Goal: Transaction & Acquisition: Purchase product/service

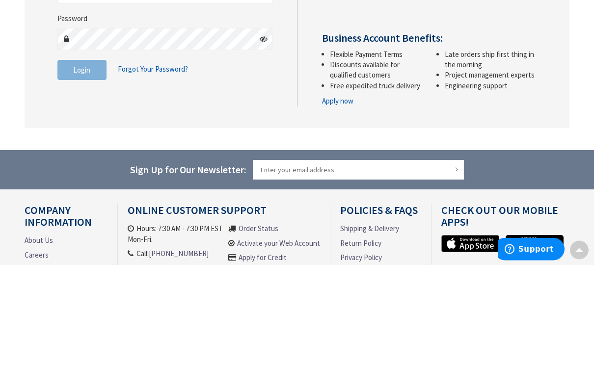
scroll to position [103, 0]
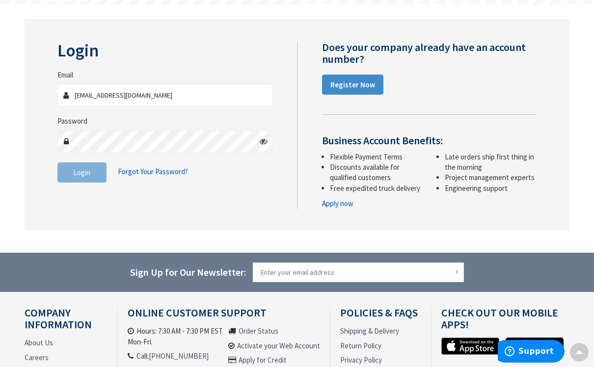
type input "dwb123@roadrunner.com"
click at [82, 171] on button "Login" at bounding box center [81, 173] width 49 height 21
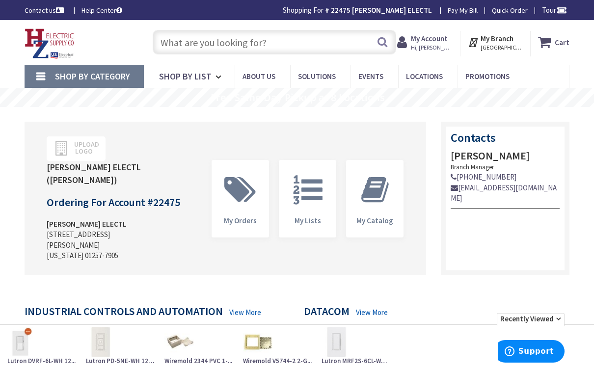
click at [171, 41] on input "text" at bounding box center [275, 42] width 244 height 25
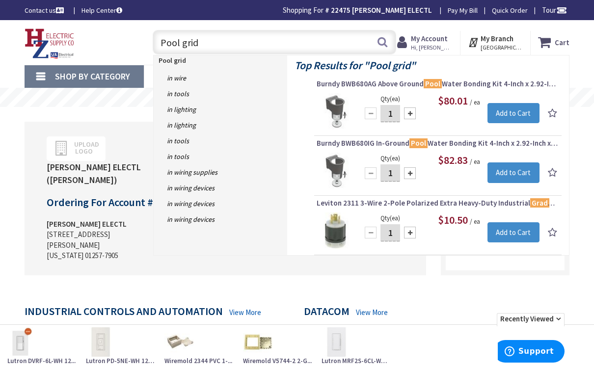
type input "Pool grid"
click at [385, 40] on button "Search" at bounding box center [382, 42] width 13 height 22
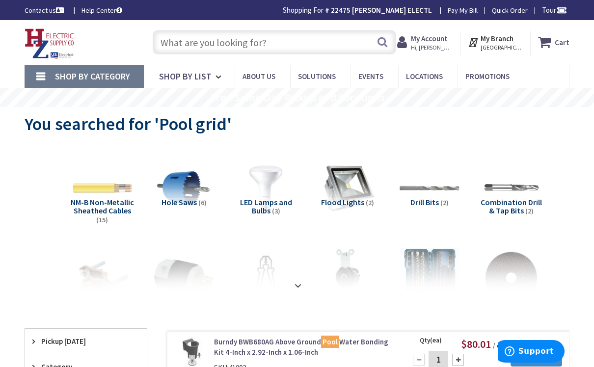
click at [171, 49] on input "text" at bounding box center [275, 42] width 244 height 25
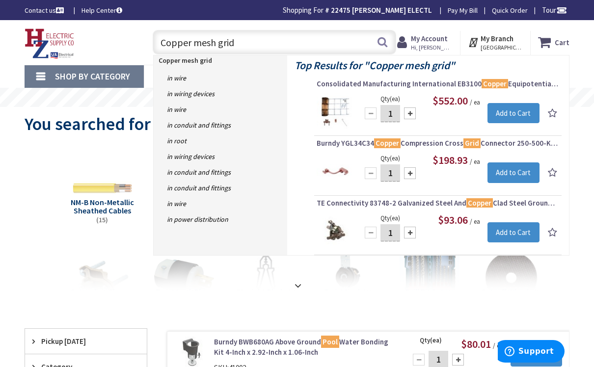
type input "Copper mesh grid"
click at [385, 46] on button "Search" at bounding box center [382, 42] width 13 height 22
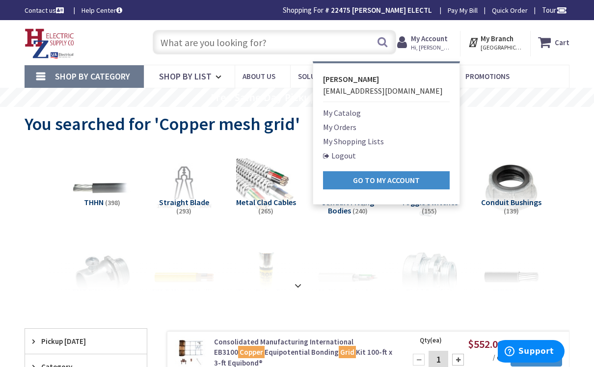
click at [346, 156] on link "Logout" at bounding box center [339, 156] width 33 height 12
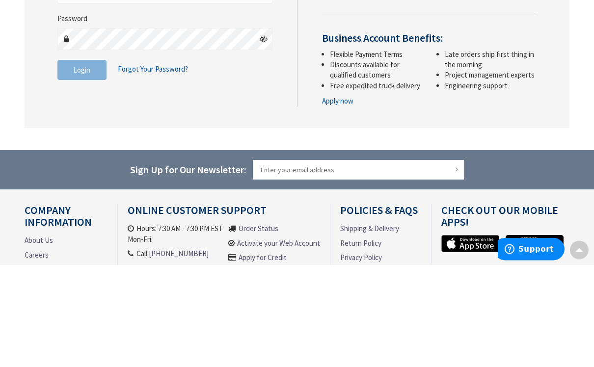
scroll to position [103, 0]
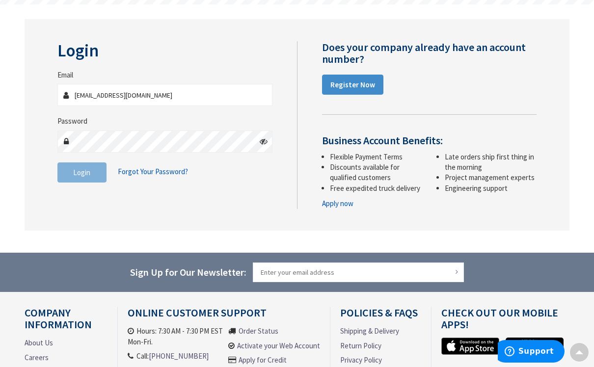
type input "[EMAIL_ADDRESS][DOMAIN_NAME]"
click at [82, 171] on button "Login" at bounding box center [81, 173] width 49 height 21
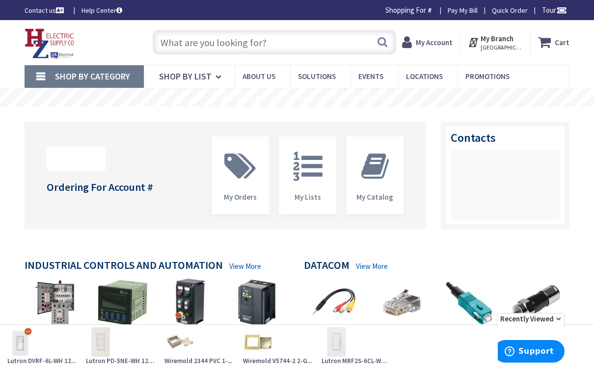
click at [183, 43] on input "text" at bounding box center [275, 42] width 244 height 25
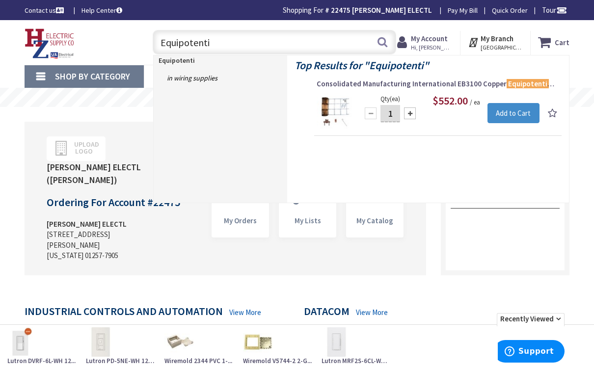
type input "Equipotenti"
click at [413, 83] on span "Consolidated Manufacturing International EB3100 Copper Equipotenti al Bonding G…" at bounding box center [438, 84] width 243 height 10
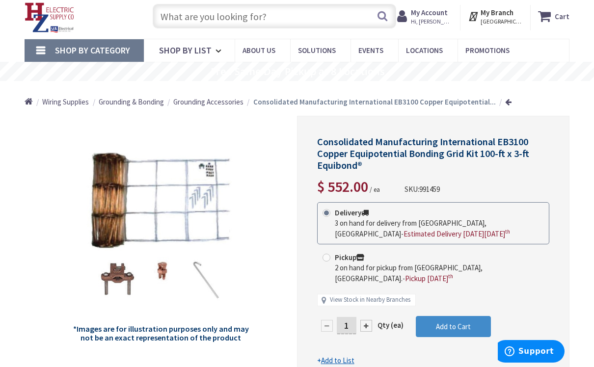
scroll to position [42, 0]
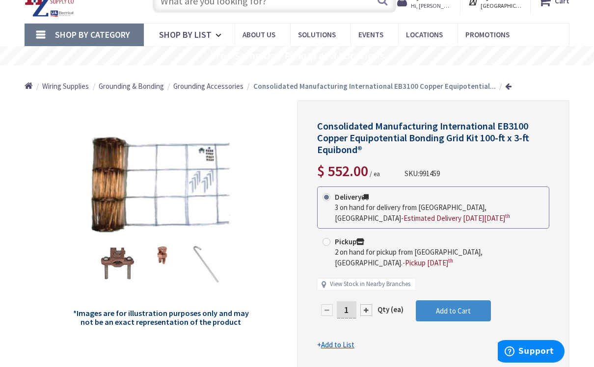
click at [460, 307] on span "Add to Cart" at bounding box center [453, 310] width 35 height 9
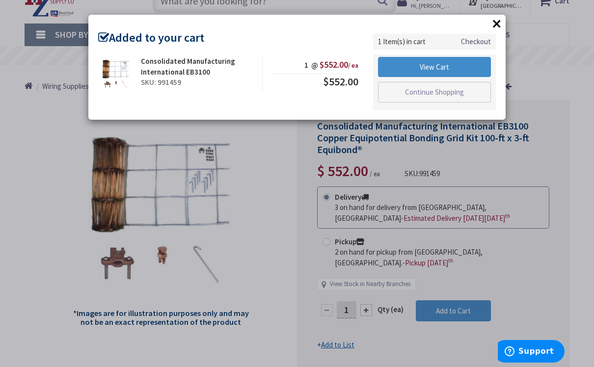
click at [501, 24] on button "×" at bounding box center [497, 23] width 15 height 15
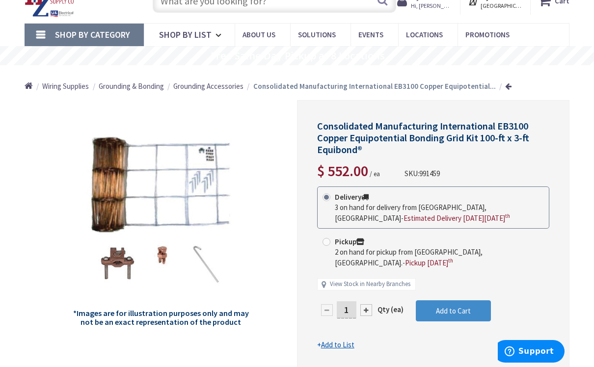
scroll to position [0, 0]
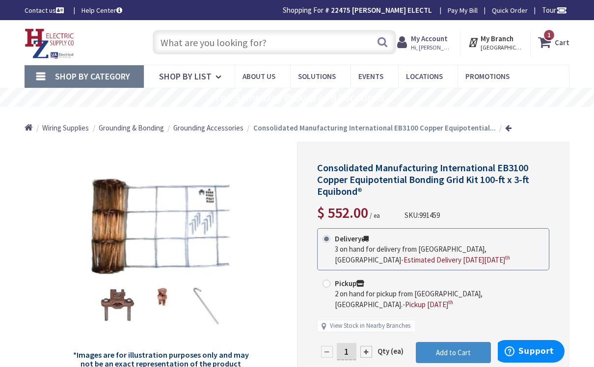
click at [448, 42] on strong "My Account" at bounding box center [429, 38] width 37 height 9
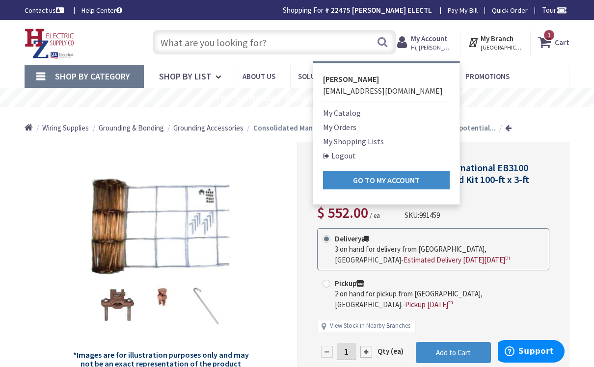
click at [355, 157] on link "Logout" at bounding box center [339, 156] width 33 height 12
